Goal: Check status: Check status

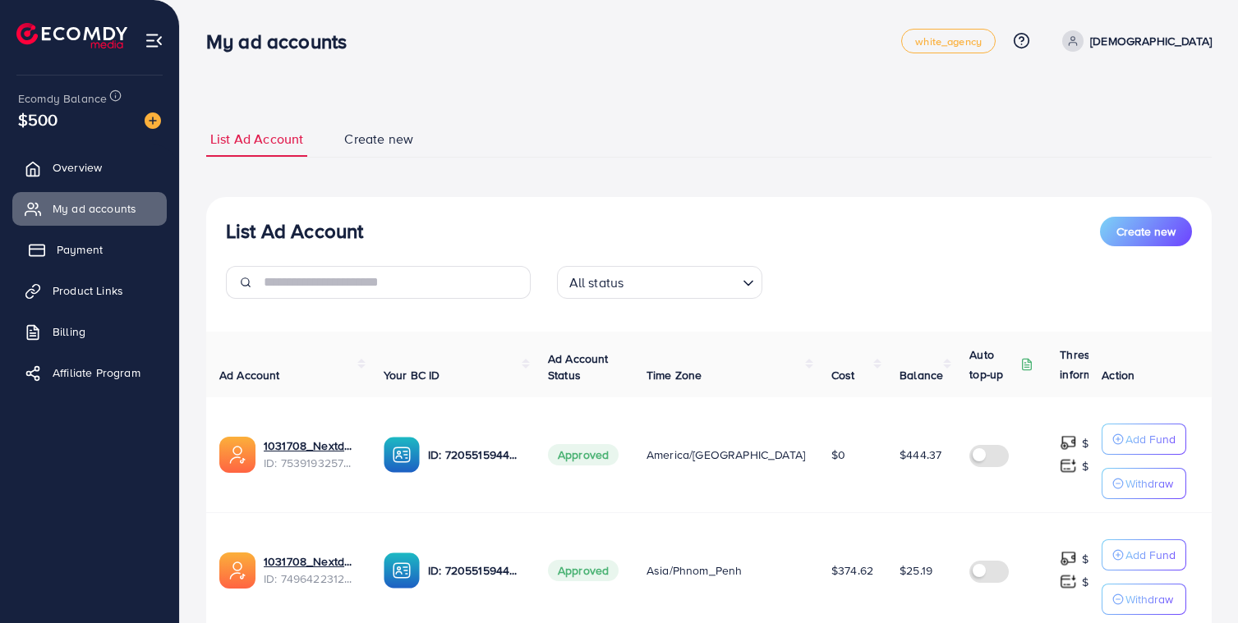
click at [92, 257] on span "Payment" at bounding box center [80, 249] width 46 height 16
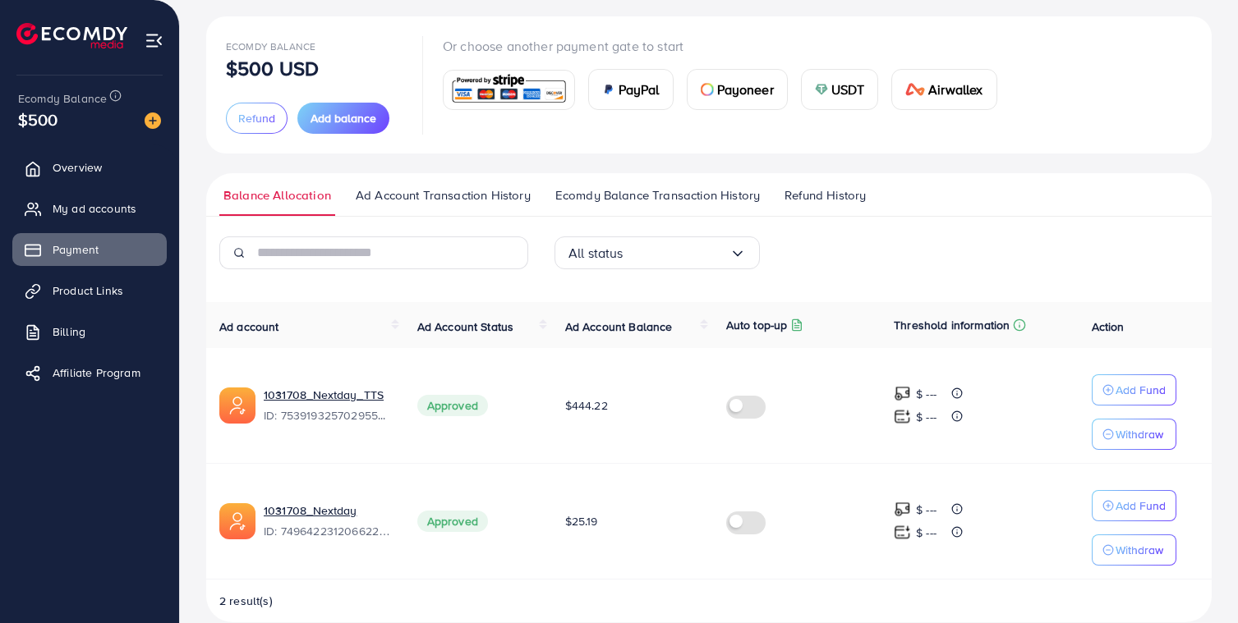
scroll to position [111, 0]
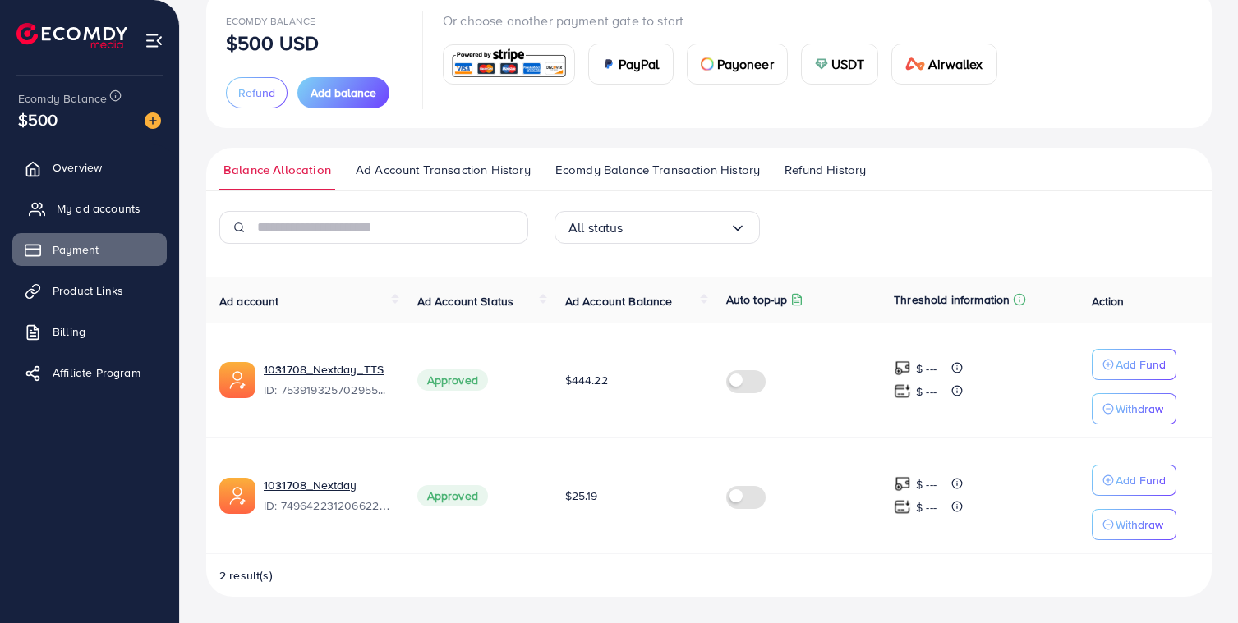
click at [78, 211] on span "My ad accounts" at bounding box center [99, 208] width 84 height 16
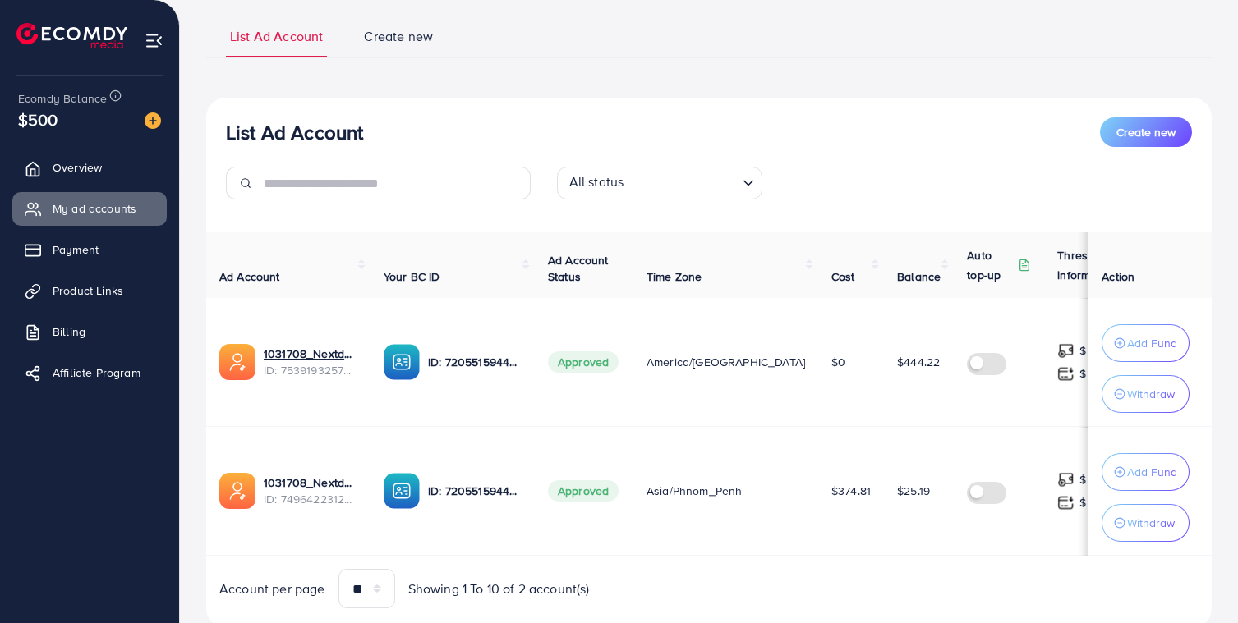
scroll to position [163, 0]
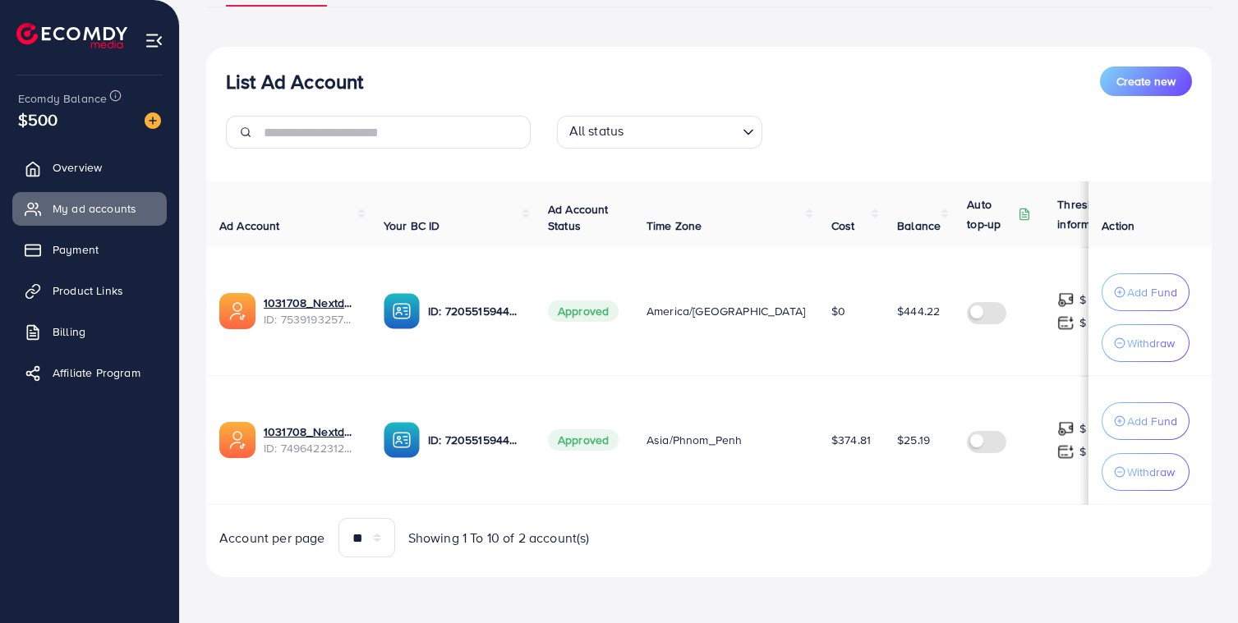
click at [897, 306] on span "$444.22" at bounding box center [918, 311] width 43 height 16
